Goal: Information Seeking & Learning: Learn about a topic

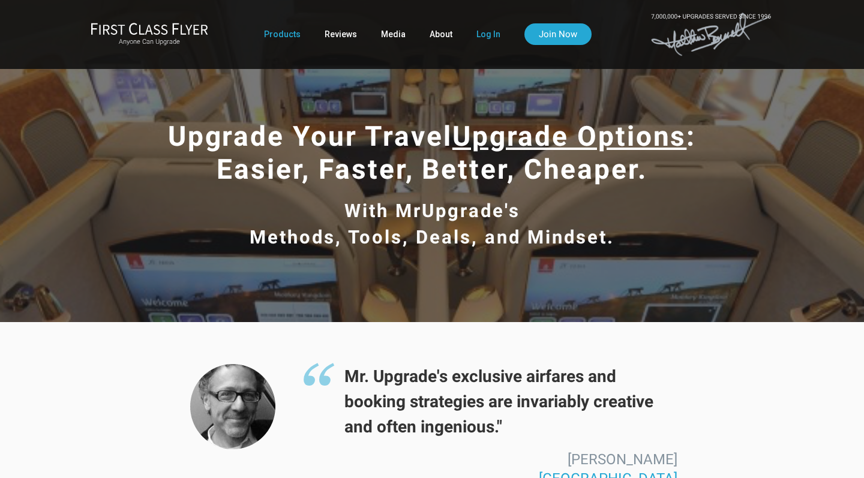
click at [482, 36] on link "Log In" at bounding box center [488, 34] width 24 height 22
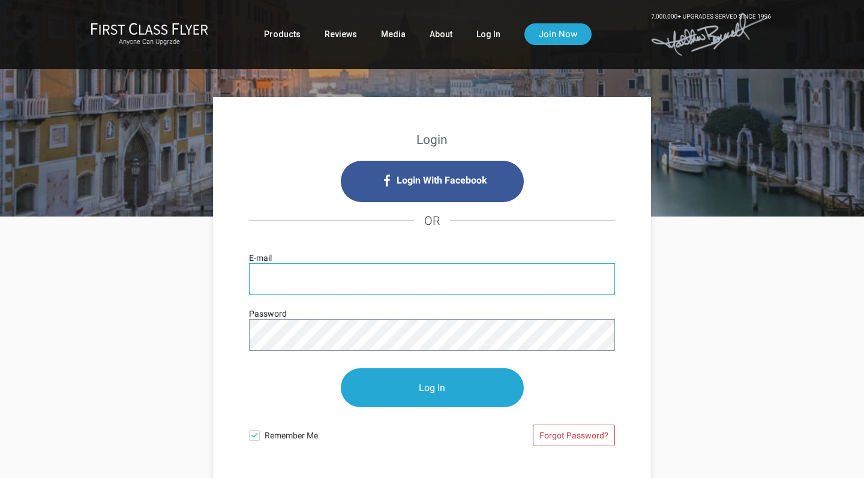
type input "[EMAIL_ADDRESS][DOMAIN_NAME]"
click at [432, 388] on input "Log In" at bounding box center [432, 387] width 183 height 39
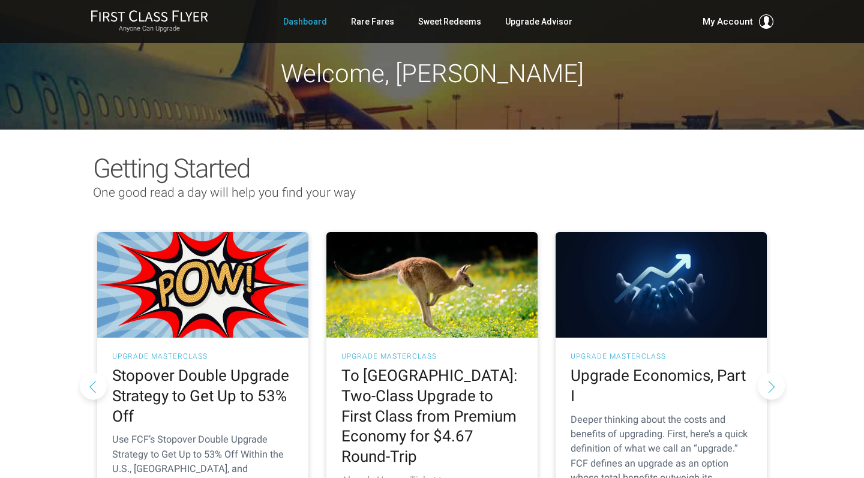
scroll to position [1, 0]
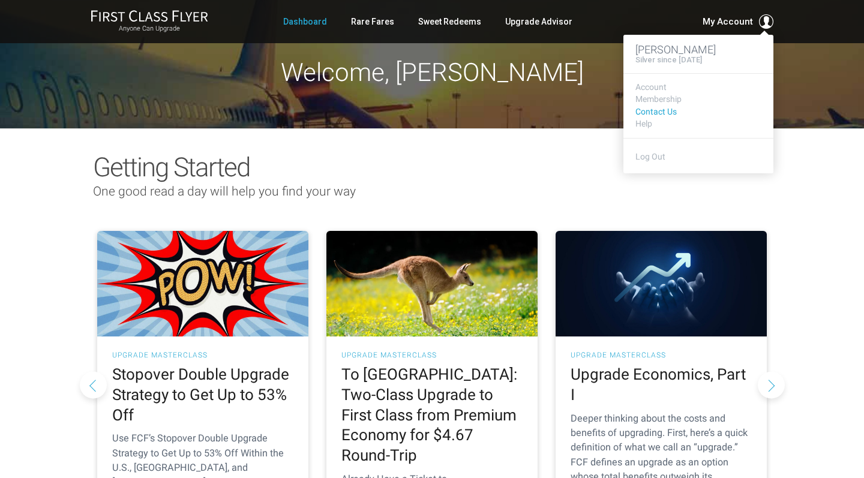
click at [658, 111] on link "Contact Us" at bounding box center [698, 111] width 126 height 9
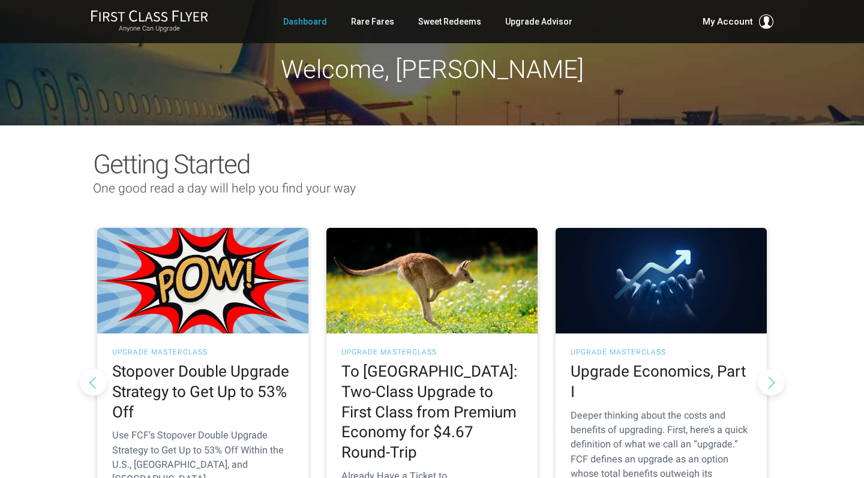
scroll to position [5, 0]
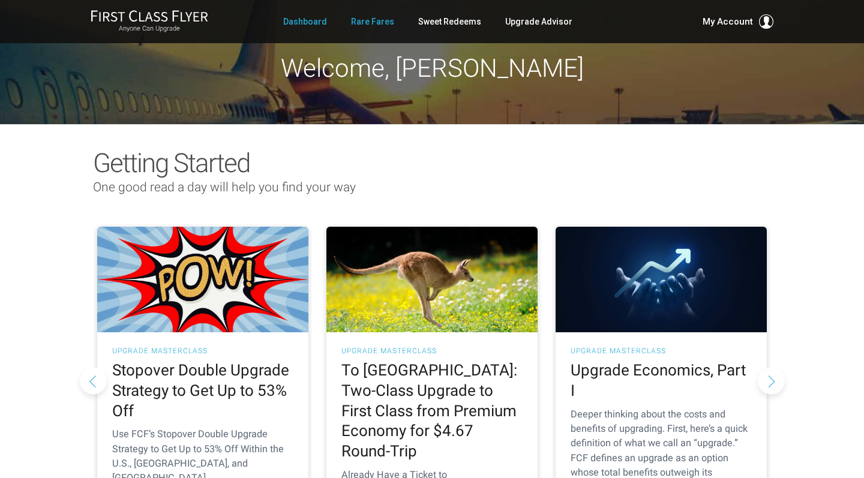
click at [378, 22] on link "Rare Fares" at bounding box center [372, 22] width 43 height 22
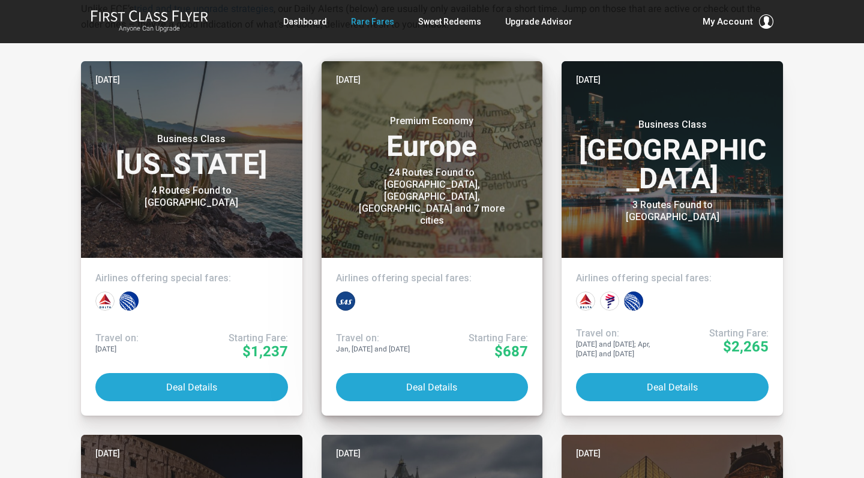
scroll to position [257, 0]
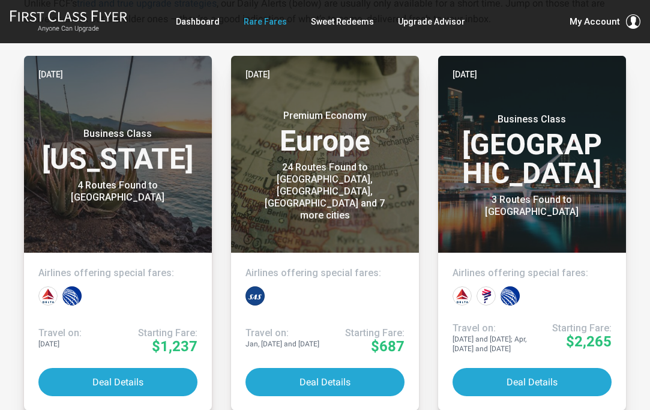
click at [385, 31] on ul "Dashboard Rare Fares Sweet Redeems Upgrade Advisor Profile Log Out" at bounding box center [320, 22] width 289 height 22
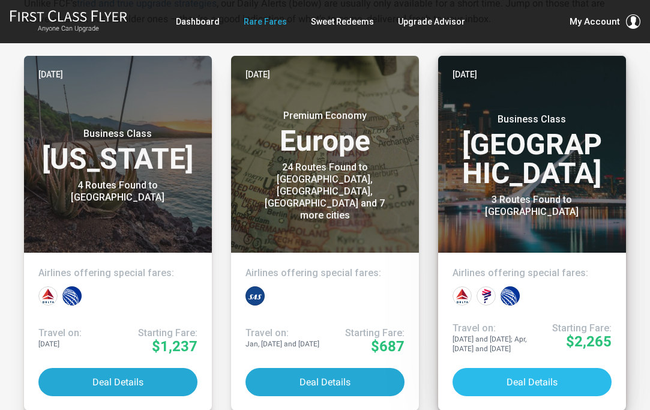
click at [542, 374] on button "Deal Details" at bounding box center [531, 382] width 159 height 28
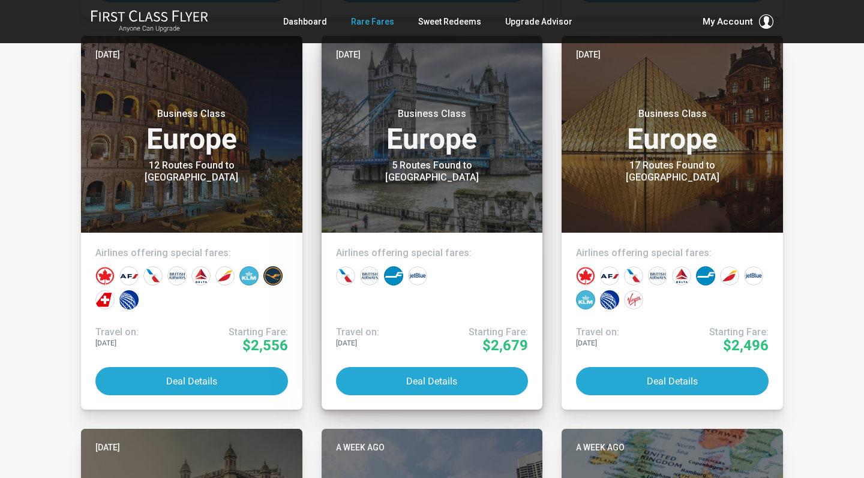
scroll to position [651, 0]
click at [426, 376] on button "Deal Details" at bounding box center [432, 381] width 193 height 28
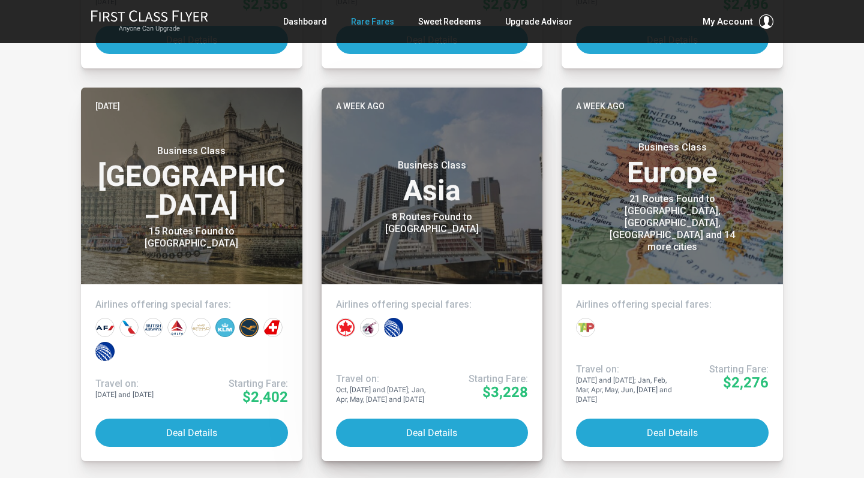
scroll to position [990, 0]
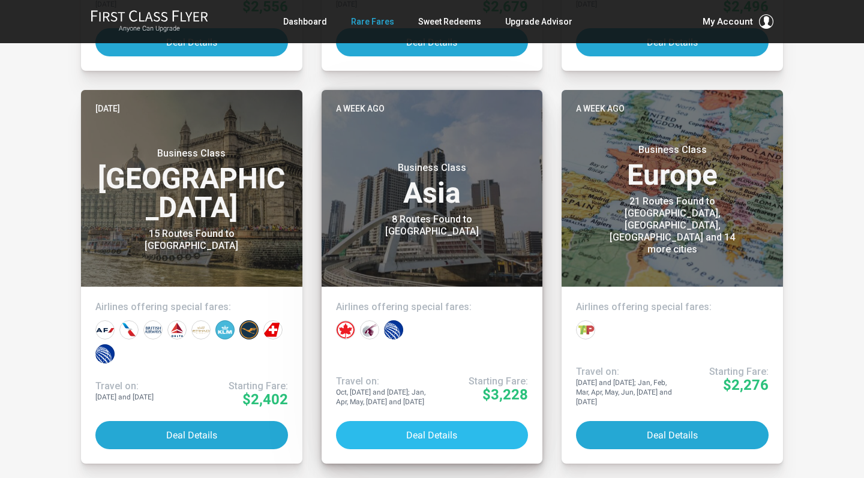
click at [425, 430] on button "Deal Details" at bounding box center [432, 435] width 193 height 28
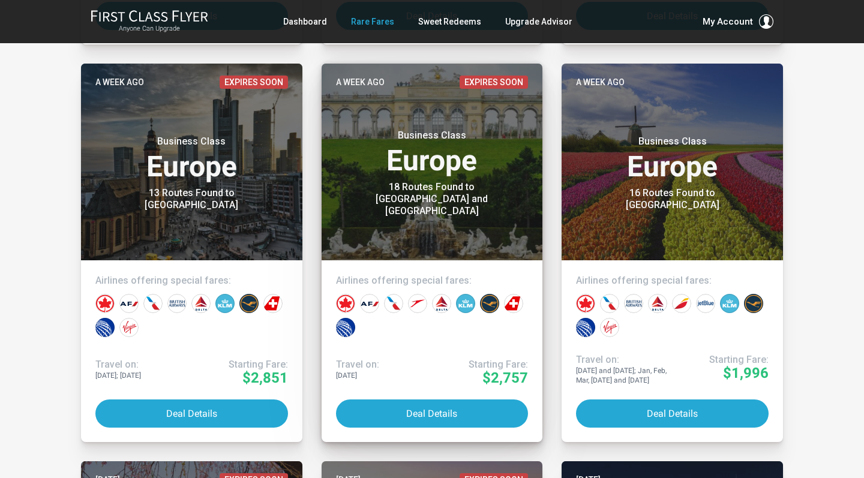
scroll to position [1411, 0]
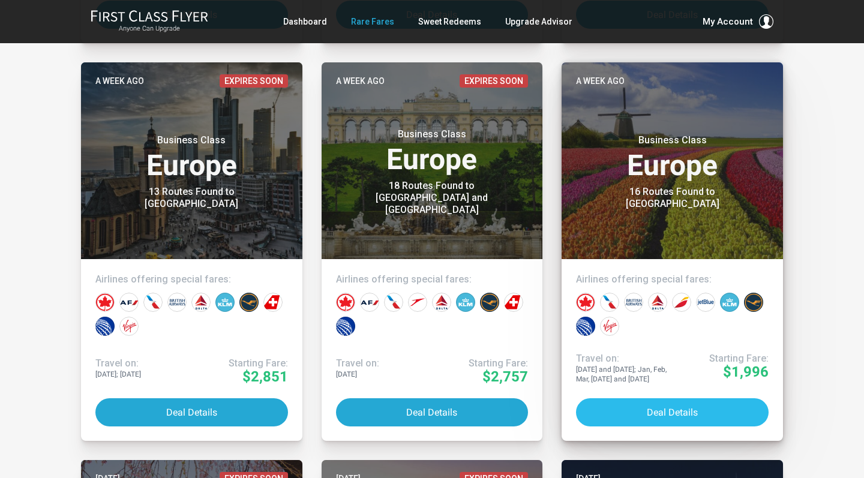
click at [661, 404] on button "Deal Details" at bounding box center [672, 412] width 193 height 28
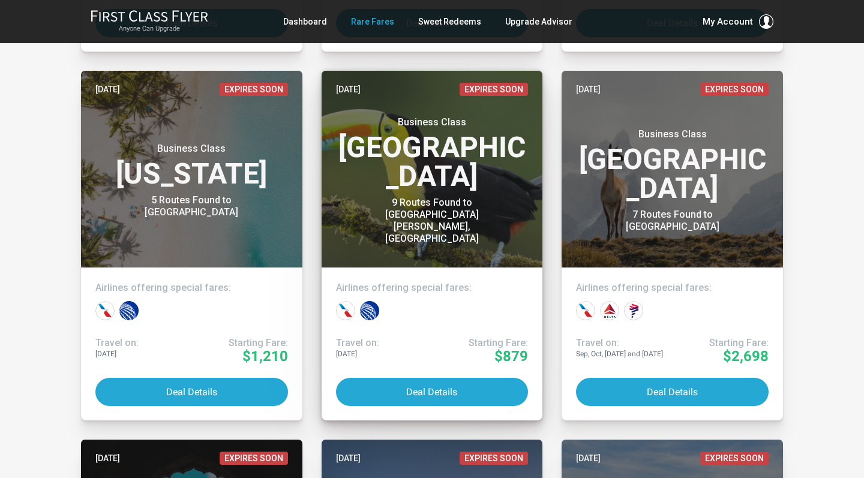
scroll to position [3371, 0]
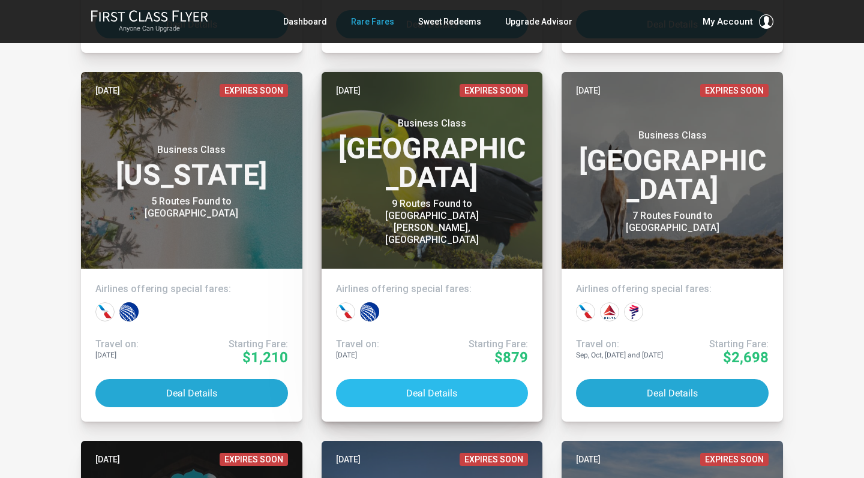
click at [433, 388] on button "Deal Details" at bounding box center [432, 393] width 193 height 28
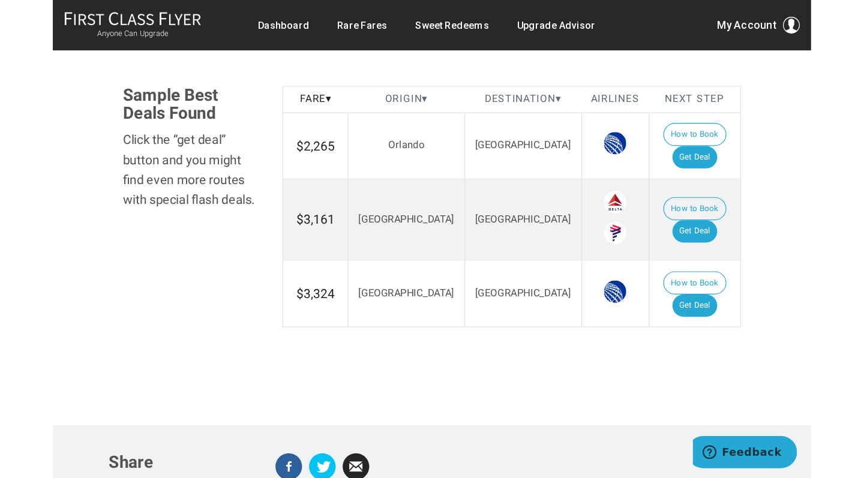
scroll to position [718, 0]
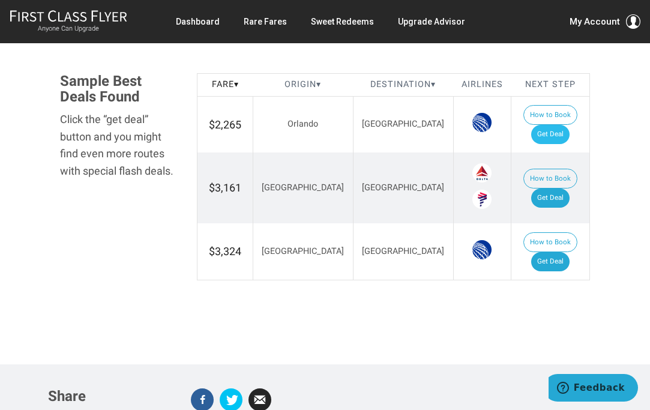
click at [557, 125] on link "Get Deal" at bounding box center [550, 134] width 38 height 19
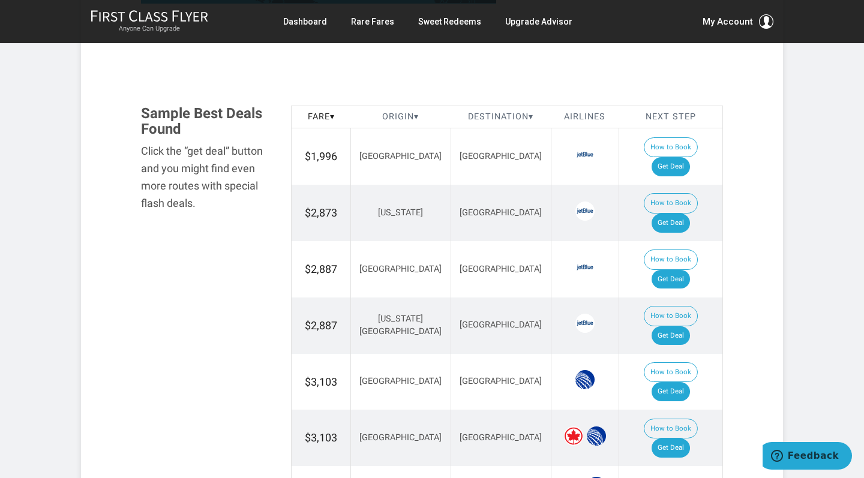
scroll to position [660, 0]
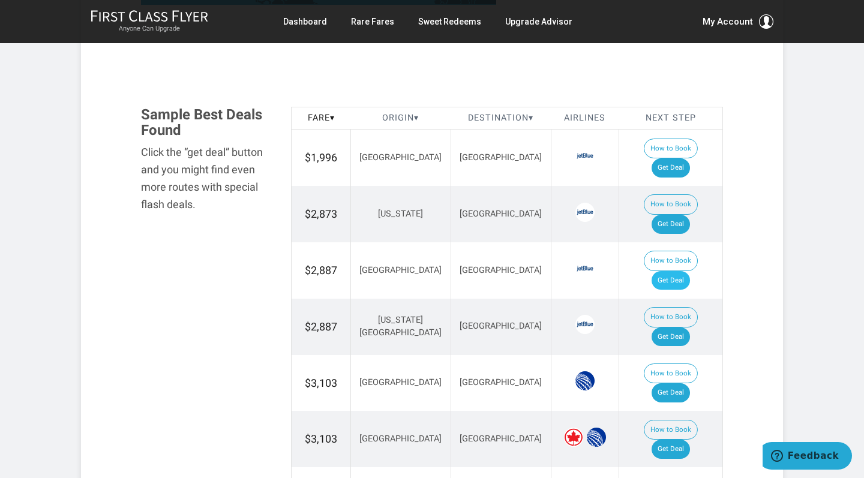
click at [683, 271] on link "Get Deal" at bounding box center [671, 280] width 38 height 19
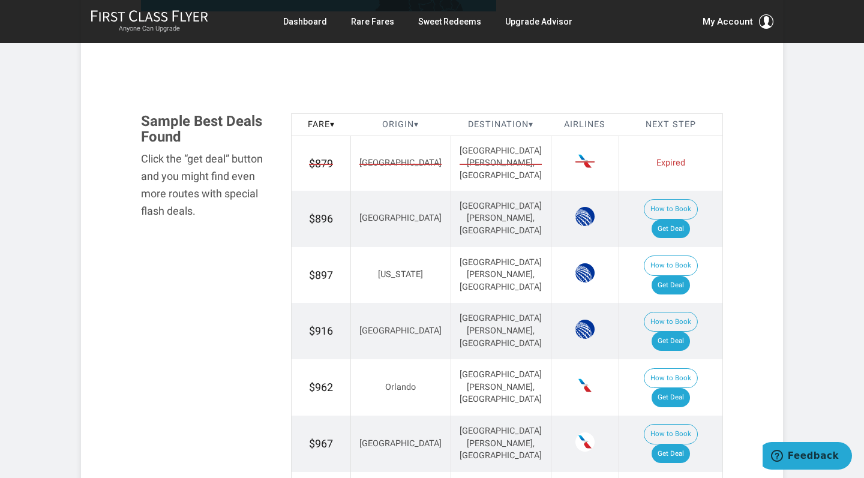
scroll to position [699, 0]
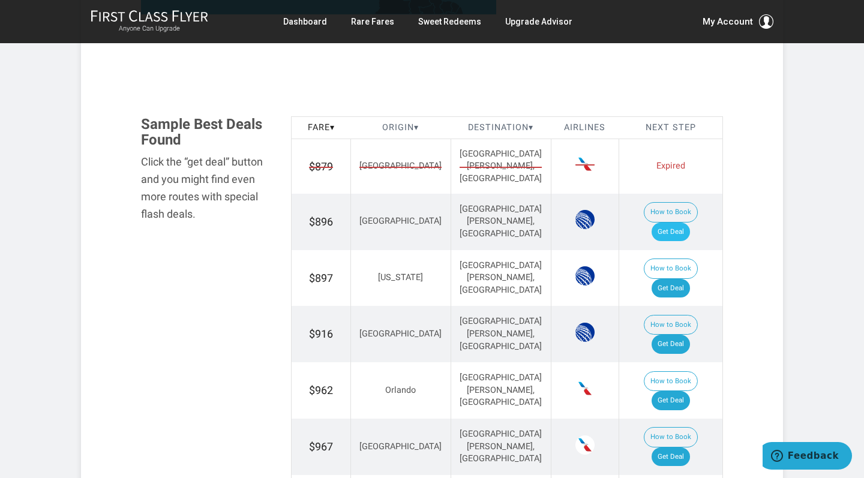
click at [683, 223] on link "Get Deal" at bounding box center [671, 232] width 38 height 19
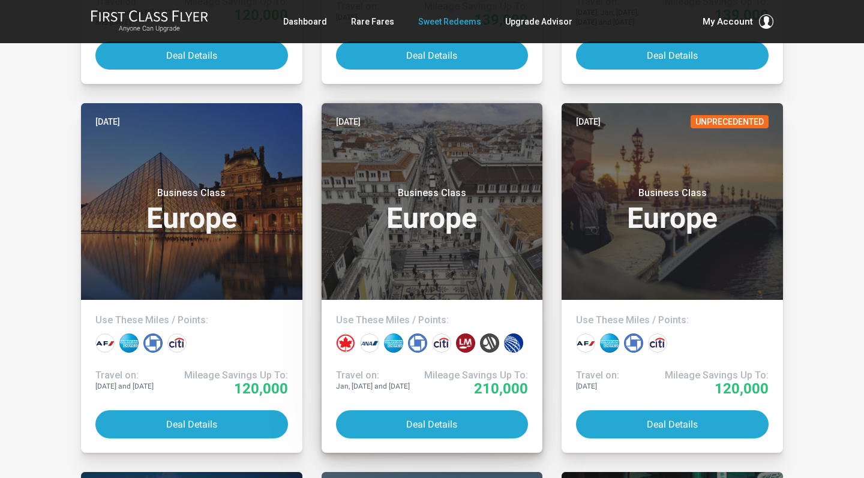
scroll to position [1705, 0]
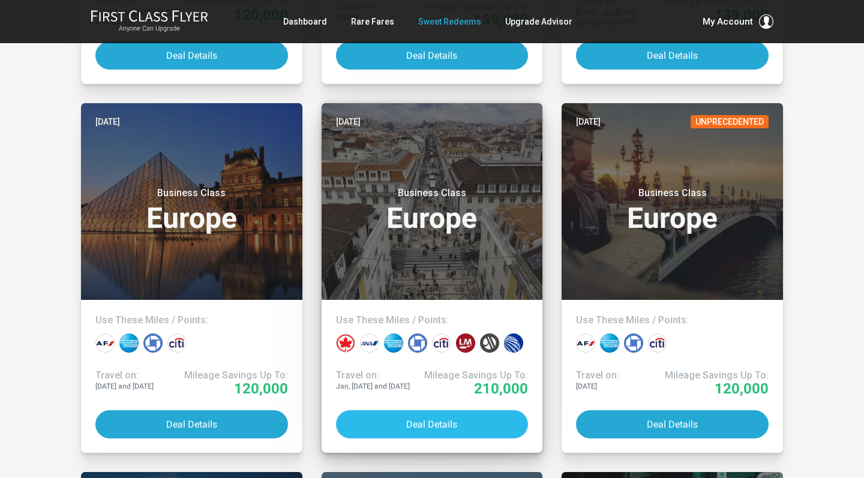
click at [436, 421] on button "Deal Details" at bounding box center [432, 424] width 193 height 28
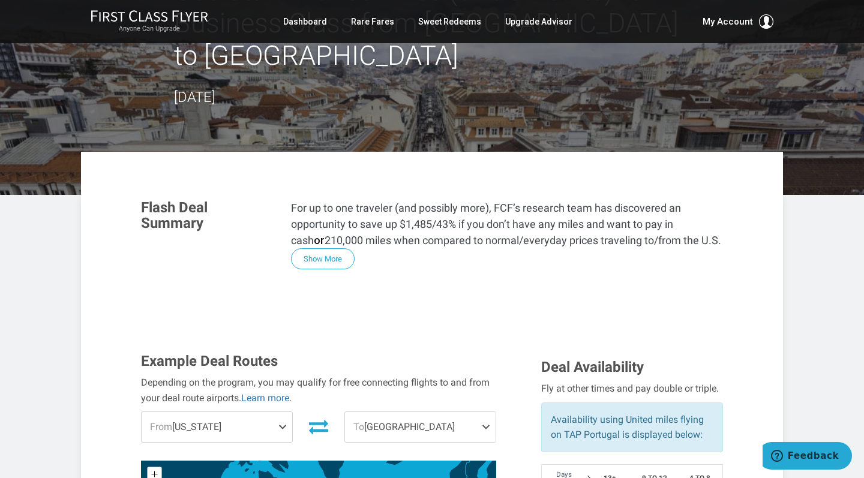
scroll to position [85, 0]
